Goal: Navigation & Orientation: Find specific page/section

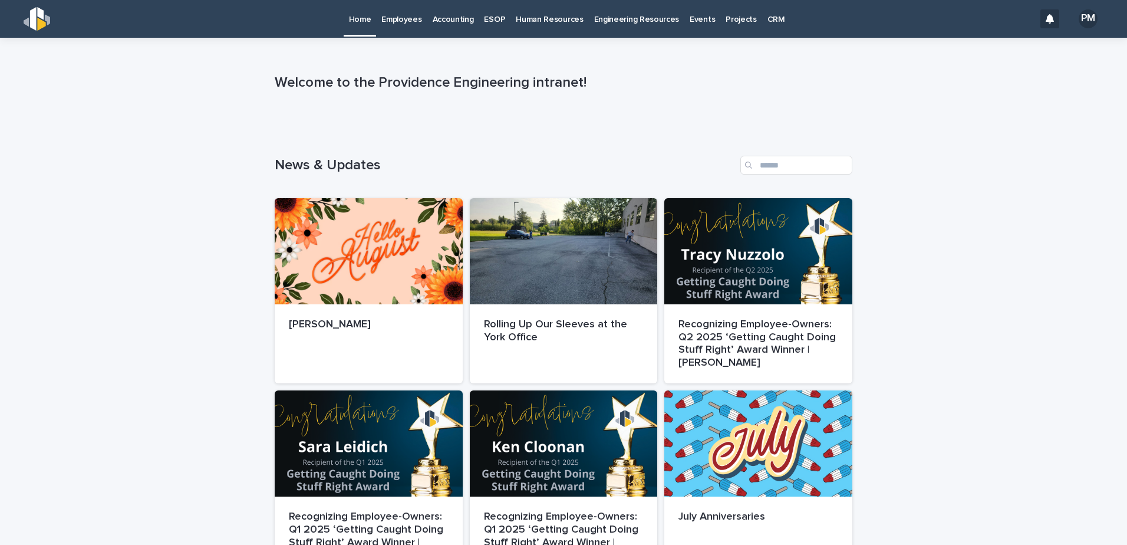
click at [411, 24] on p "Employees" at bounding box center [401, 12] width 40 height 25
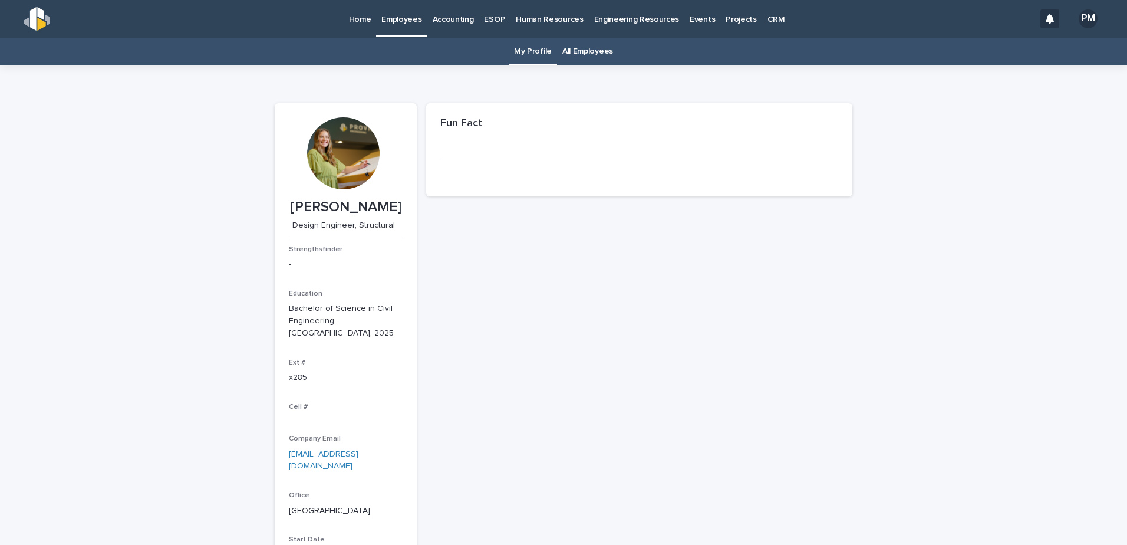
click at [574, 53] on link "All Employees" at bounding box center [587, 52] width 51 height 28
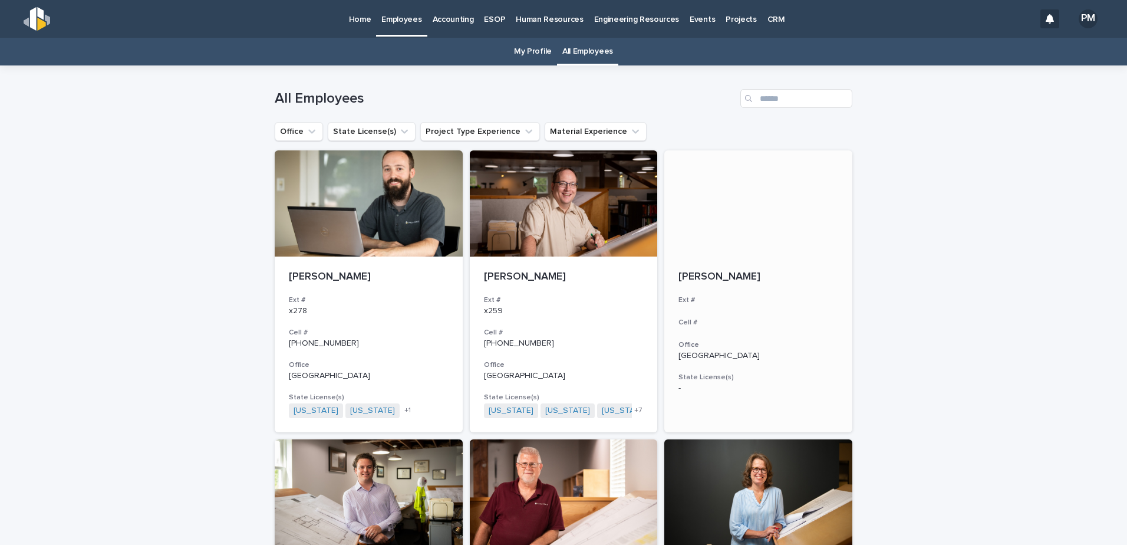
click at [722, 225] on div at bounding box center [758, 203] width 188 height 106
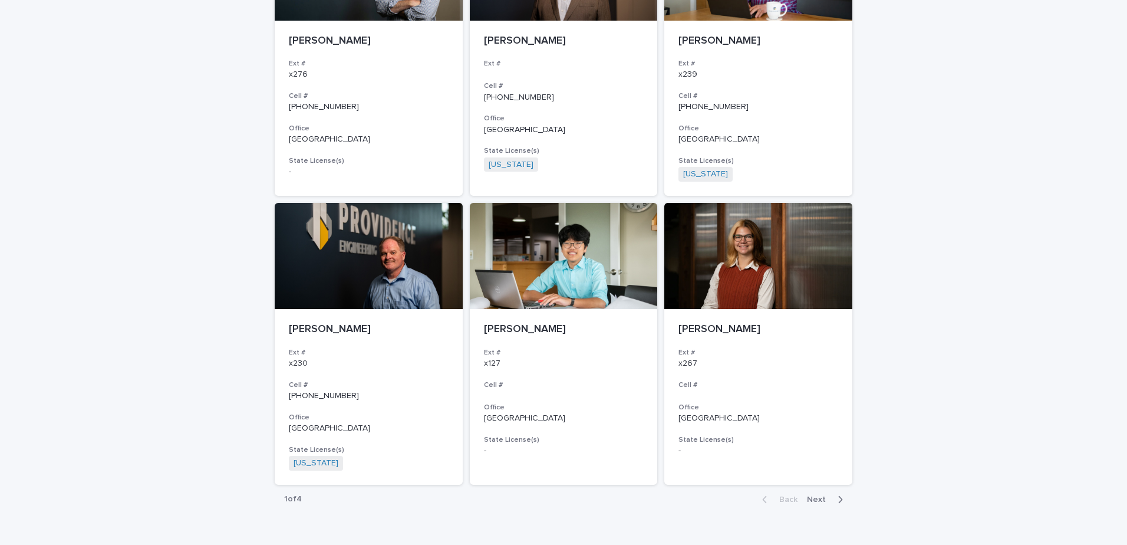
scroll to position [1983, 0]
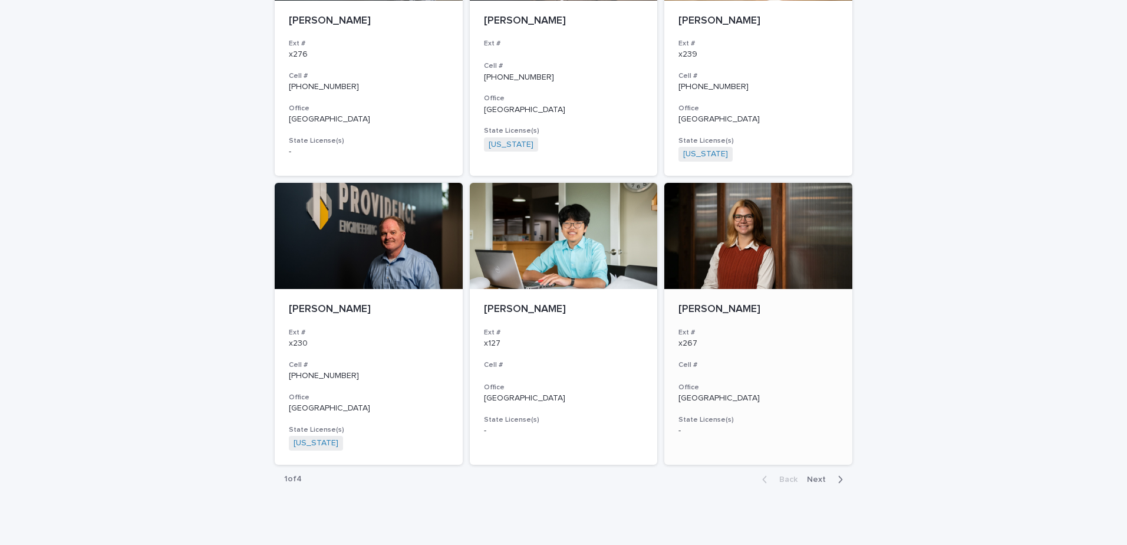
click at [711, 313] on p "[PERSON_NAME]" at bounding box center [758, 309] width 160 height 13
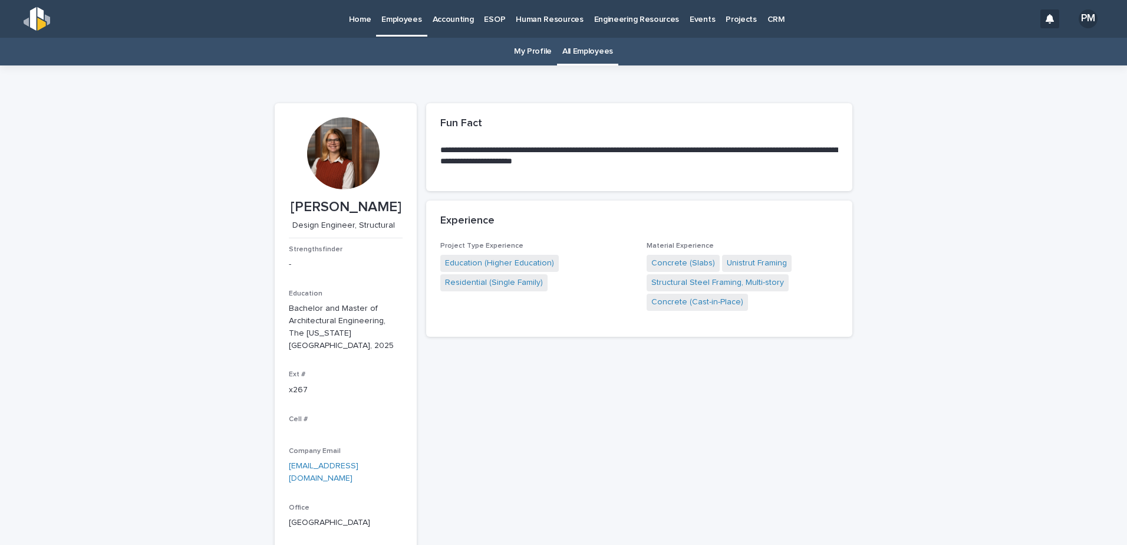
click at [542, 54] on link "My Profile" at bounding box center [533, 52] width 38 height 28
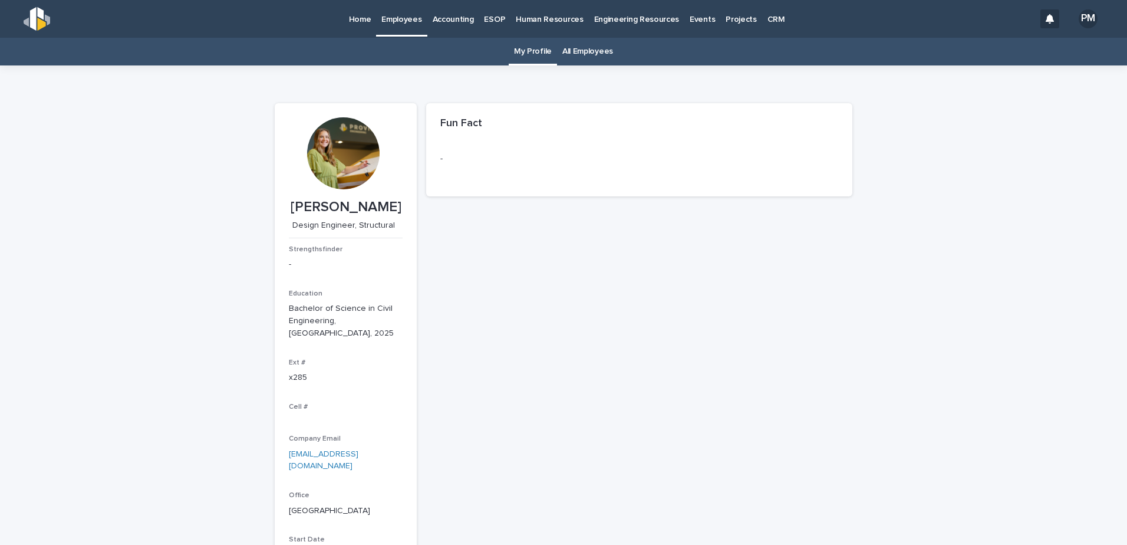
click at [576, 56] on link "All Employees" at bounding box center [587, 52] width 51 height 28
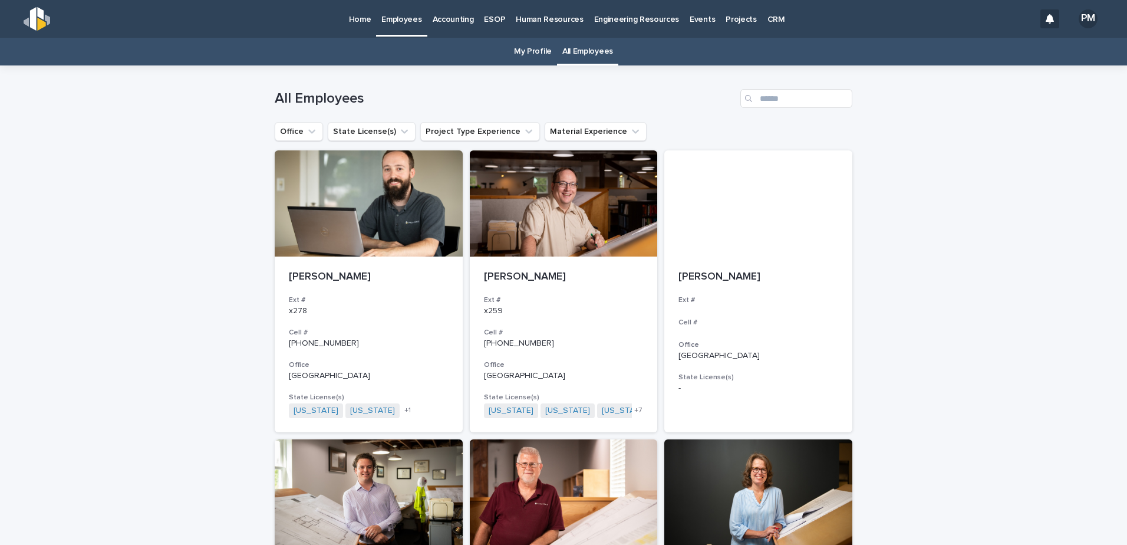
click at [368, 24] on p "Home" at bounding box center [360, 12] width 22 height 25
